Goal: Find contact information: Find contact information

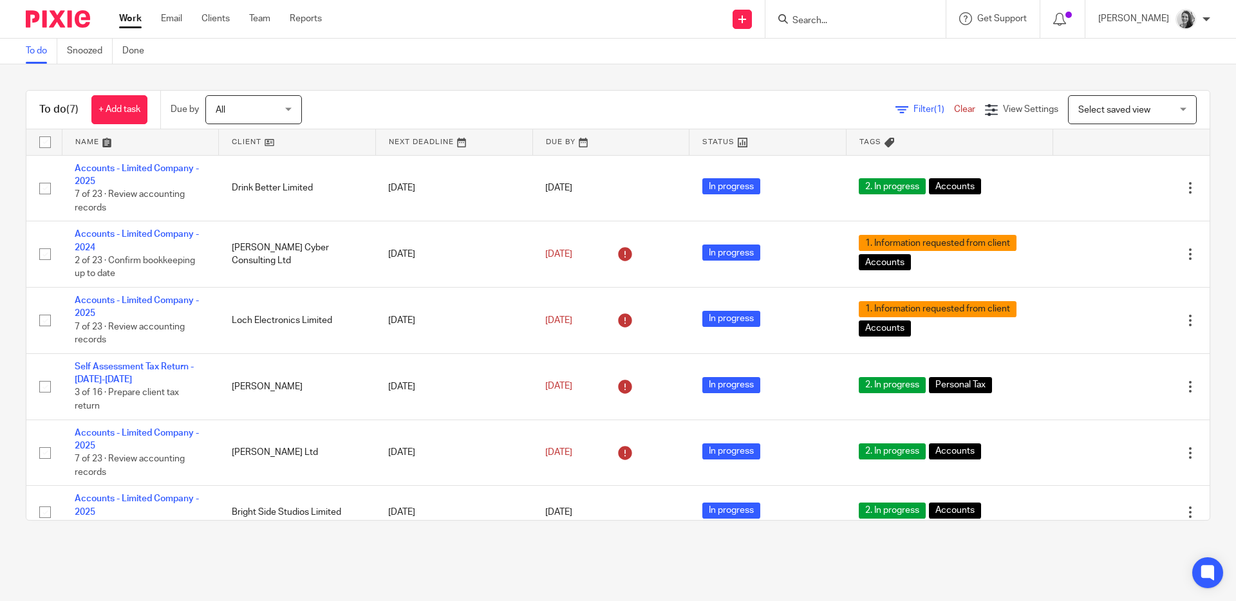
click at [890, 21] on input "Search" at bounding box center [849, 21] width 116 height 12
type input "wojtek"
click button "submit" at bounding box center [0, 0] width 0 height 0
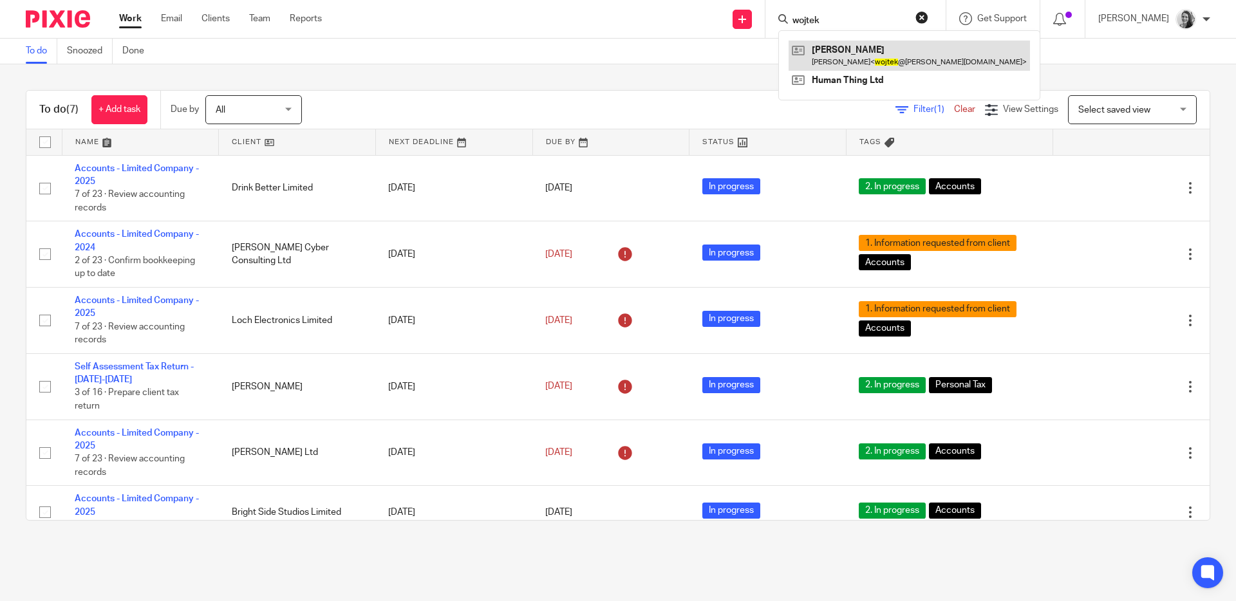
click at [933, 57] on link at bounding box center [908, 56] width 241 height 30
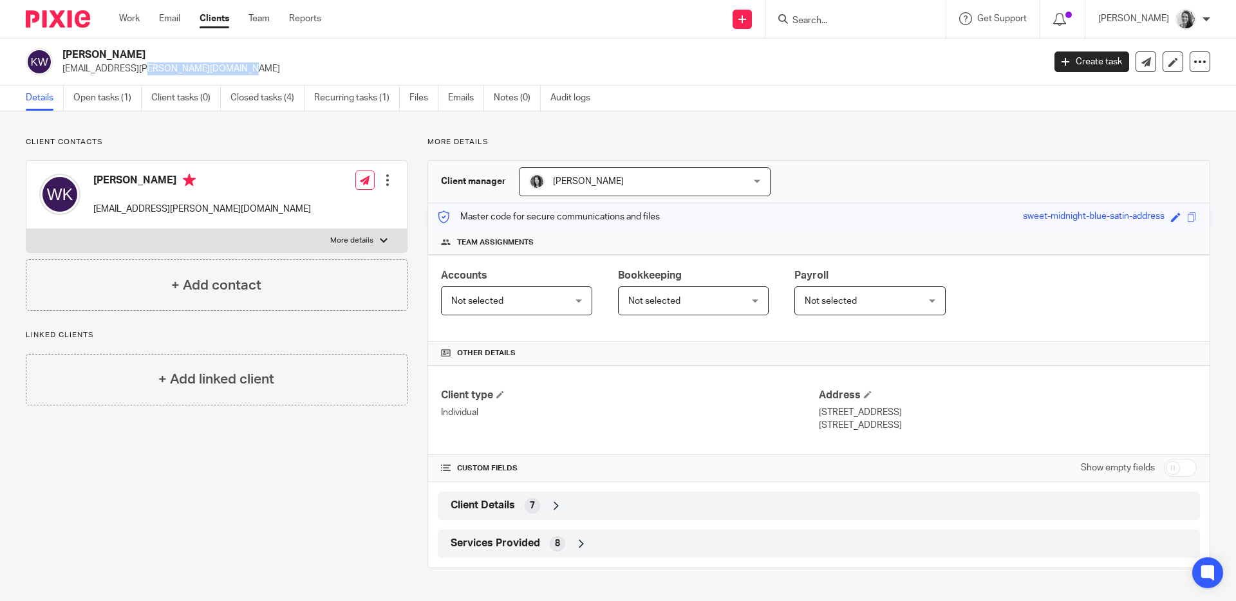
drag, startPoint x: 62, startPoint y: 71, endPoint x: 165, endPoint y: 77, distance: 102.5
click at [165, 77] on div "[PERSON_NAME] [EMAIL_ADDRESS][PERSON_NAME][DOMAIN_NAME] Create task Update from…" at bounding box center [618, 62] width 1236 height 47
copy p "[EMAIL_ADDRESS][PERSON_NAME][DOMAIN_NAME]"
